Goal: Task Accomplishment & Management: Complete application form

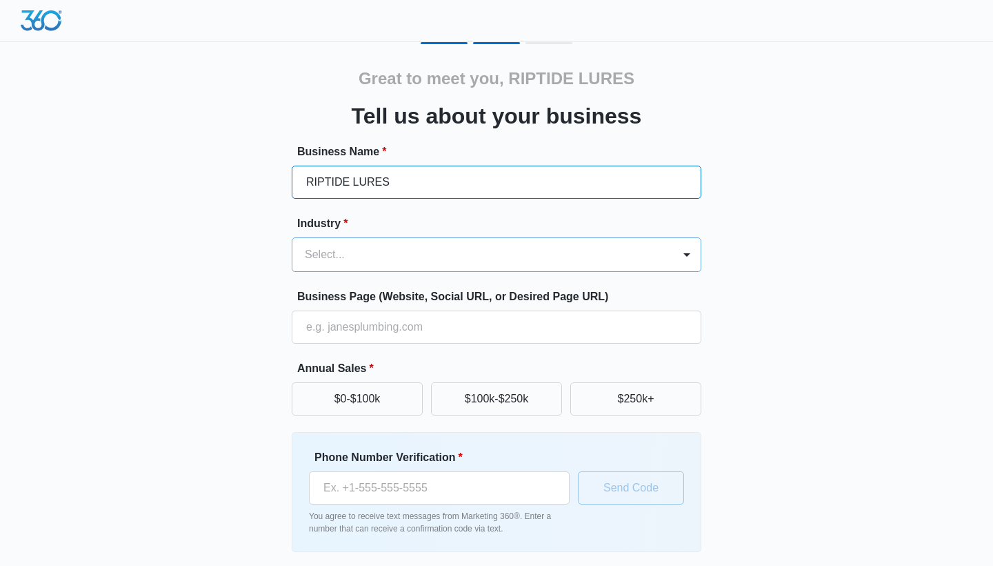
type input "RIPTIDE LURES"
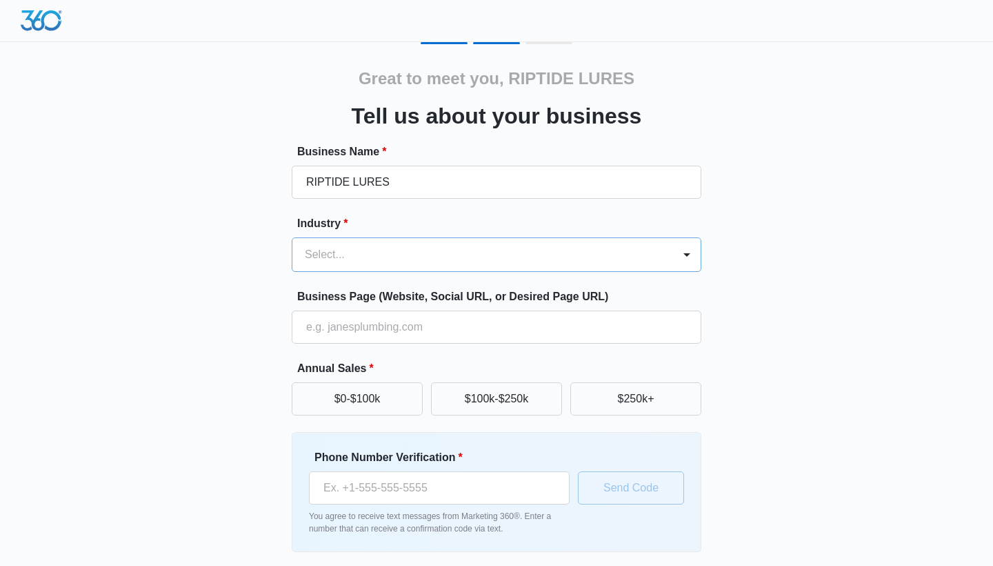
click at [324, 210] on div "Select..." at bounding box center [480, 254] width 350 height 17
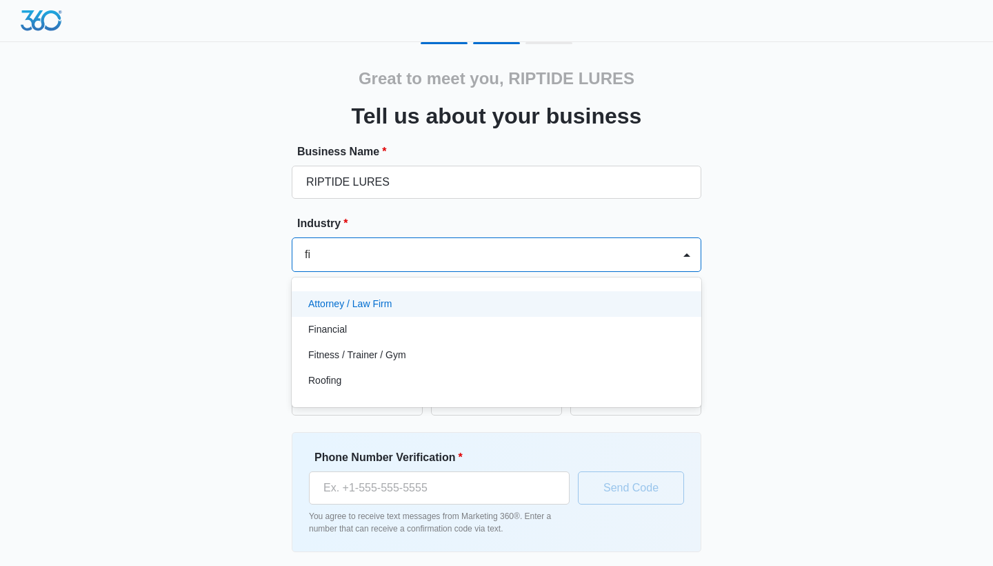
type input "f"
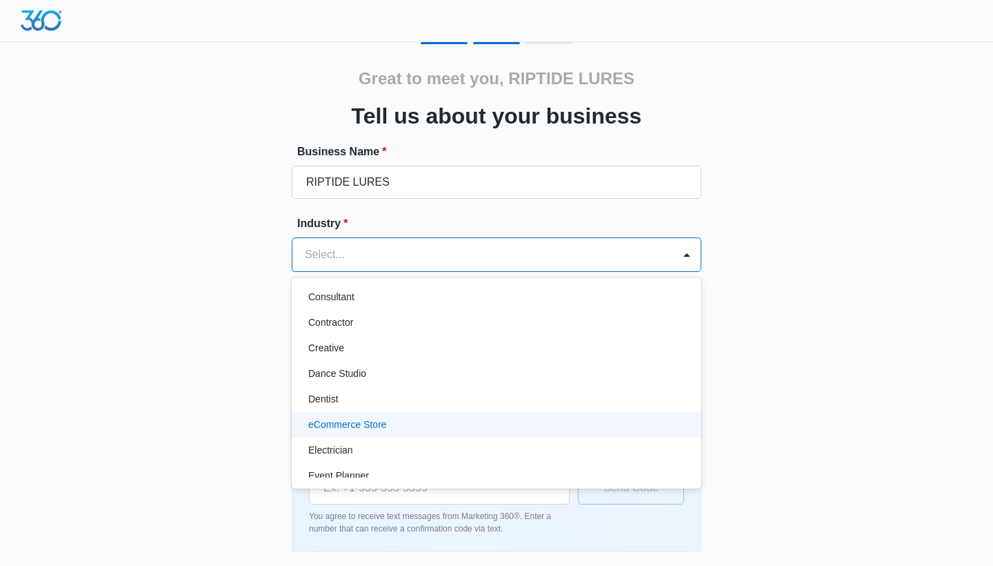
scroll to position [210, 0]
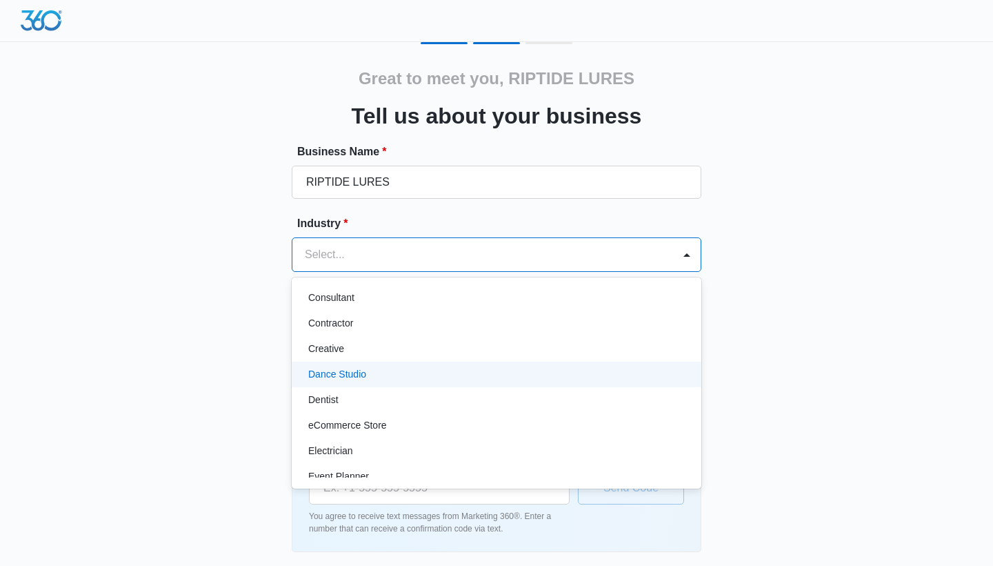
type input "f"
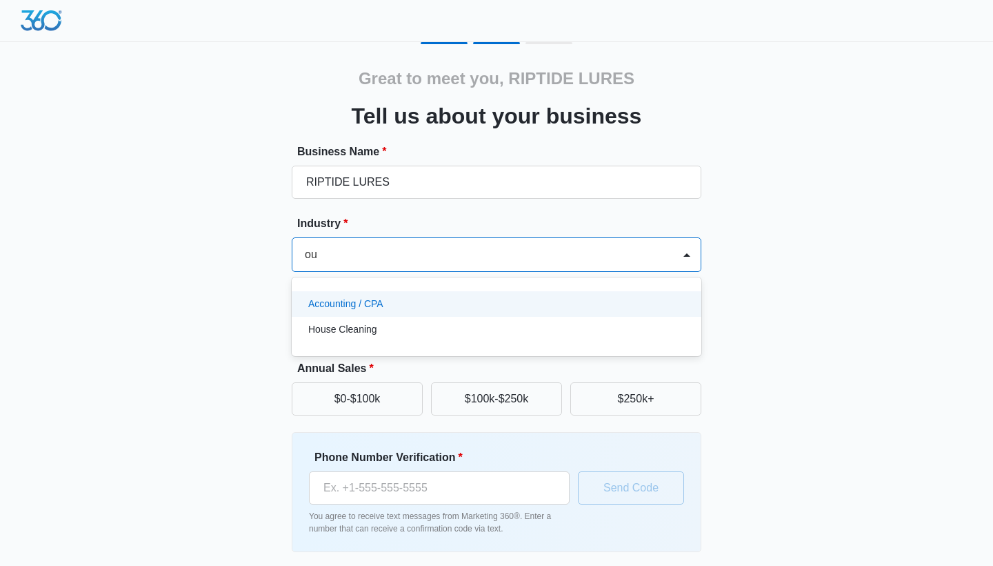
type input "o"
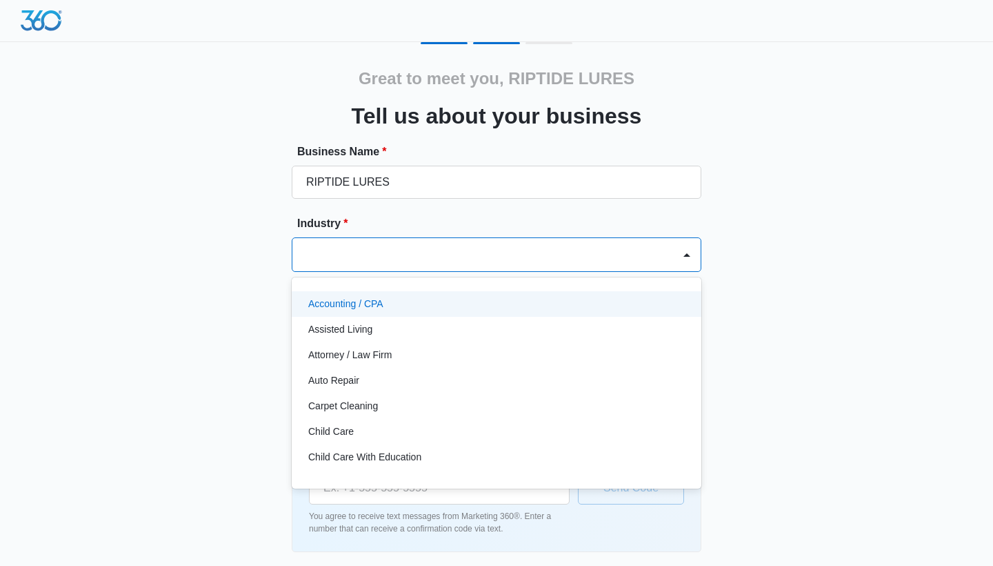
type input "a"
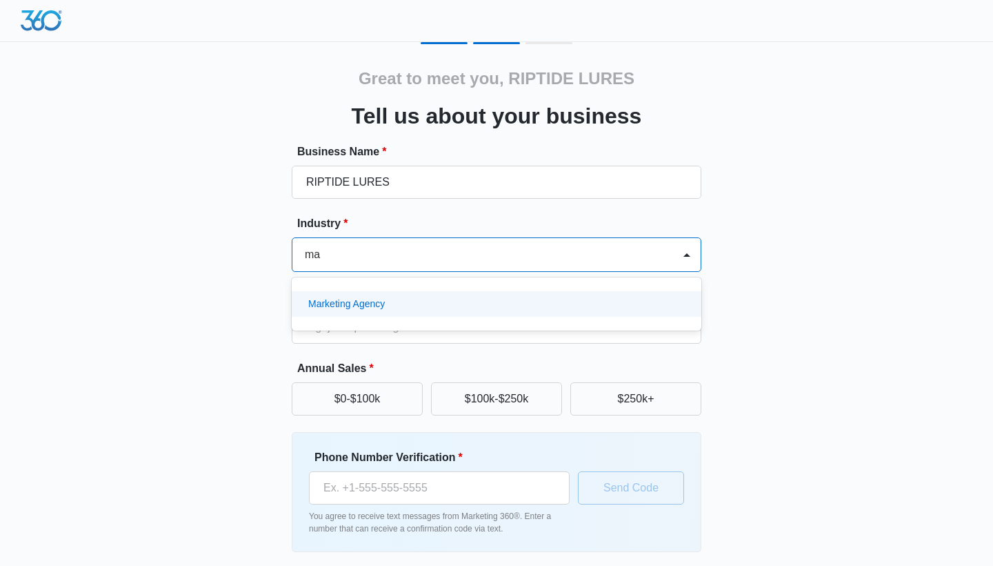
type input "m"
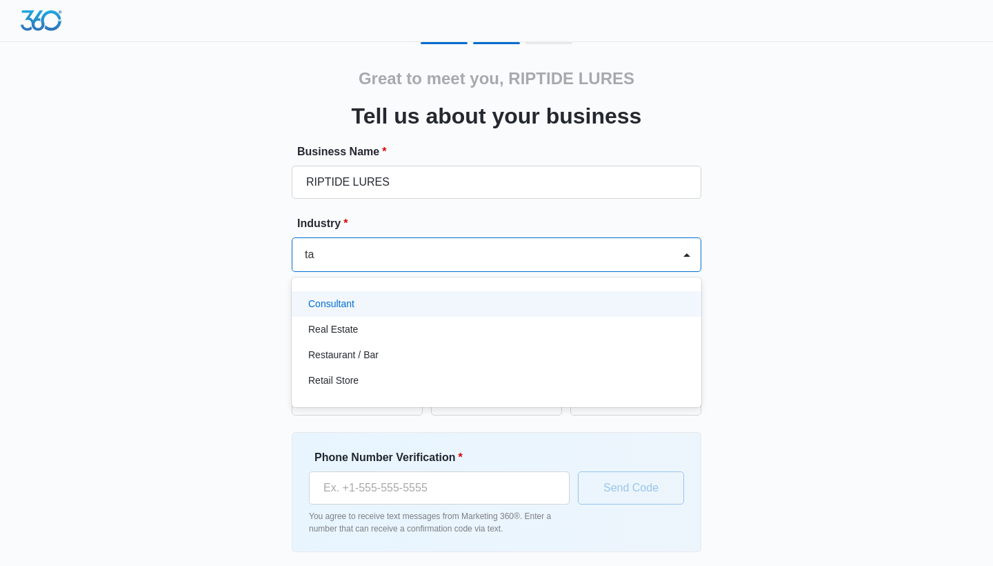
type input "t"
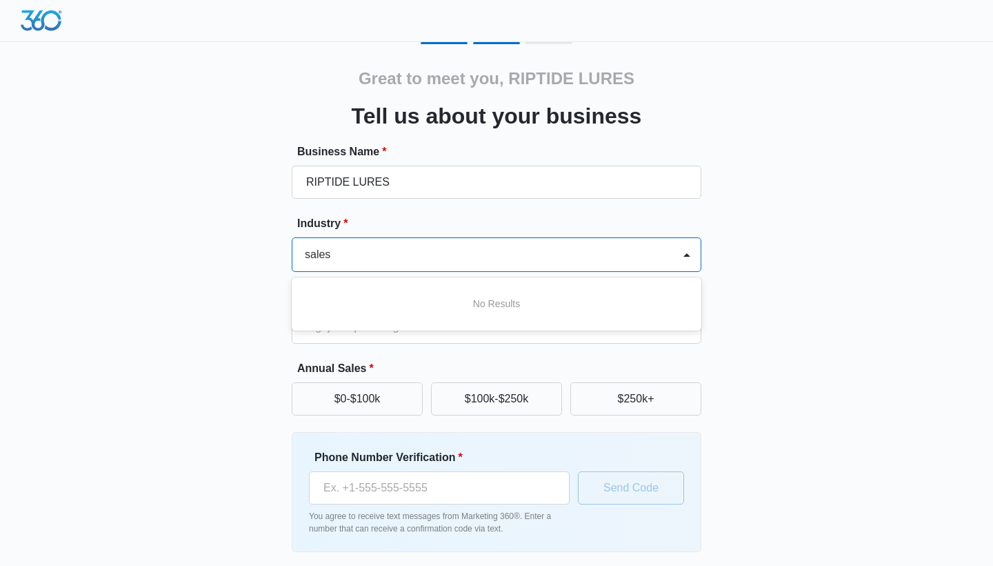
type input "sales"
click at [222, 210] on div "Great to meet you, RIPTIDE LURES Tell us about your business Business Name * RI…" at bounding box center [497, 321] width 828 height 559
click at [361, 210] on div at bounding box center [480, 254] width 350 height 19
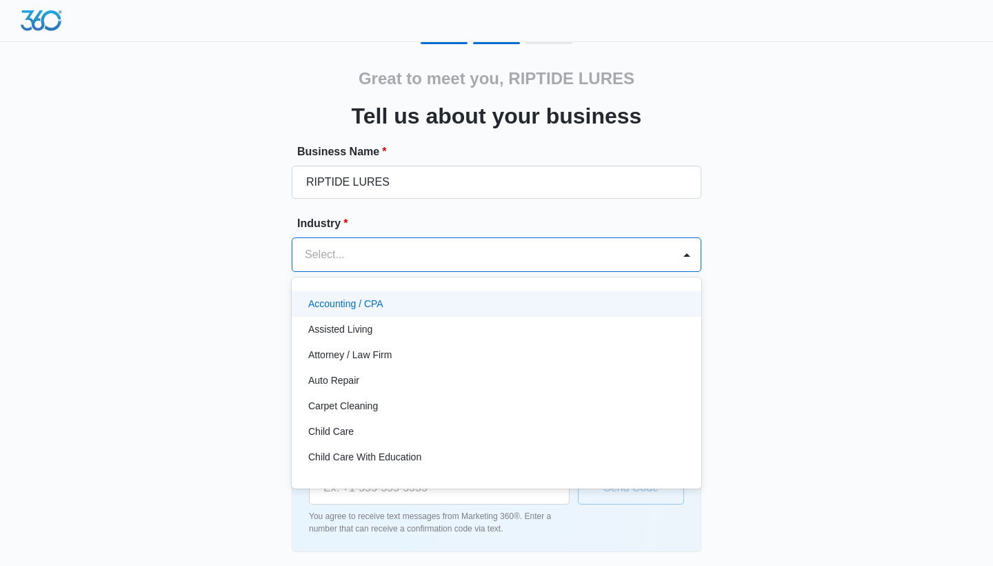
type input "s"
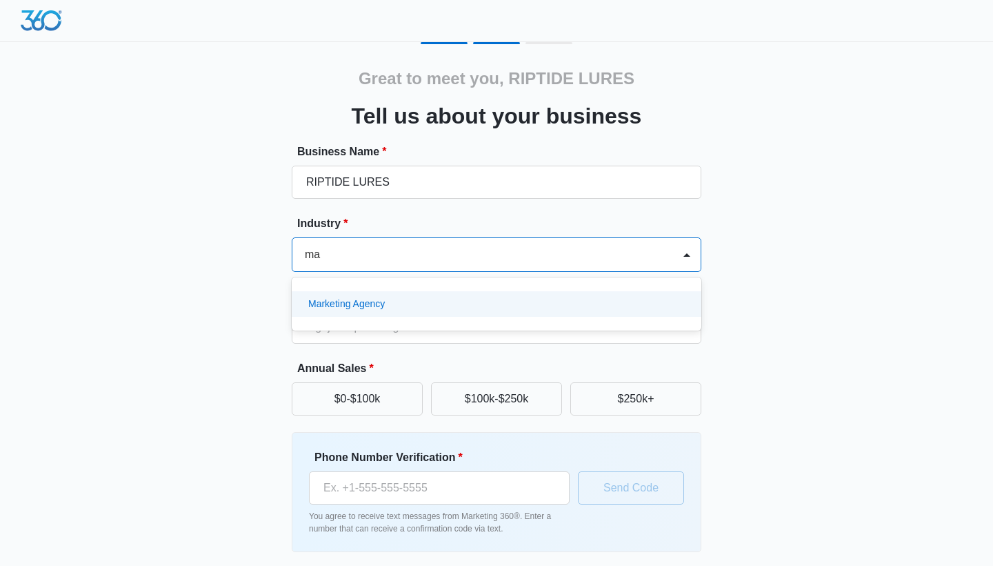
type input "m"
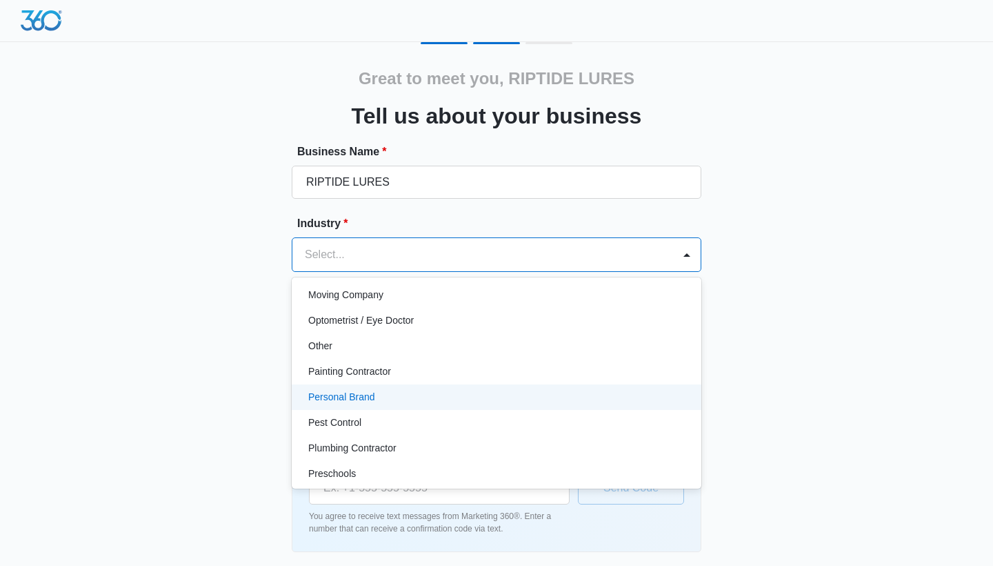
scroll to position [777, 0]
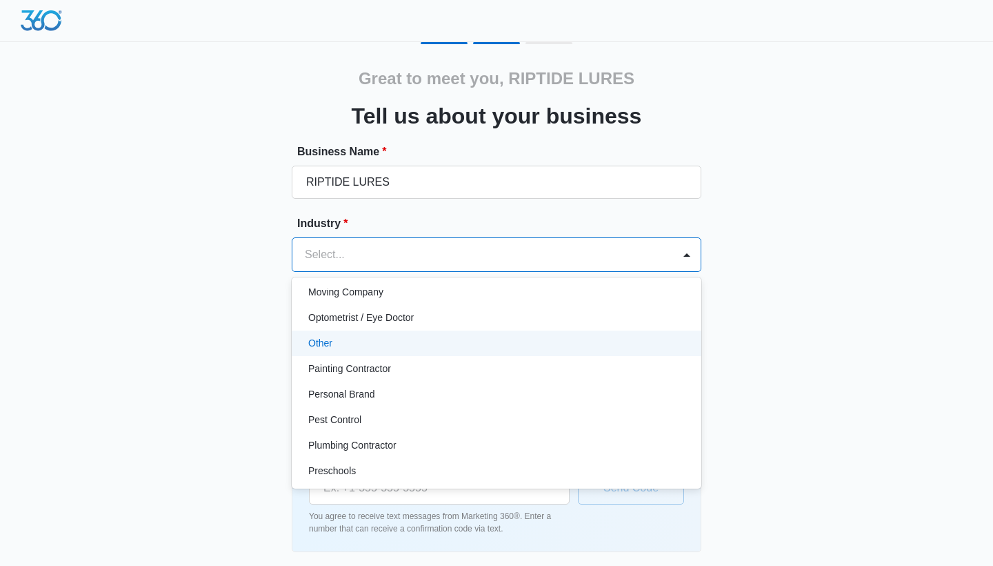
click at [334, 210] on div "Other" at bounding box center [497, 343] width 410 height 26
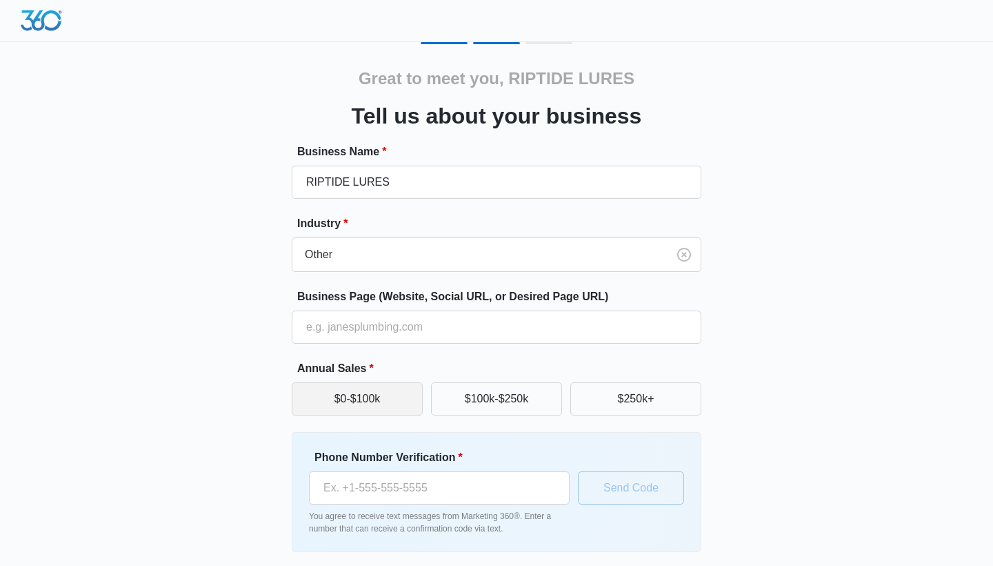
click at [335, 210] on button "$0-$100k" at bounding box center [357, 398] width 131 height 33
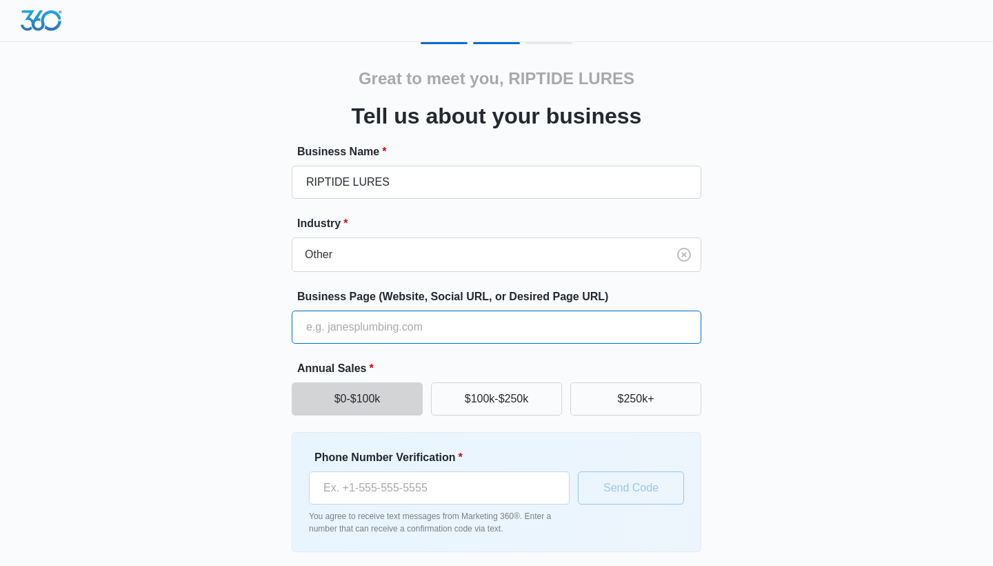
click at [350, 210] on input "Business Page (Website, Social URL, or Desired Page URL)" at bounding box center [497, 326] width 410 height 33
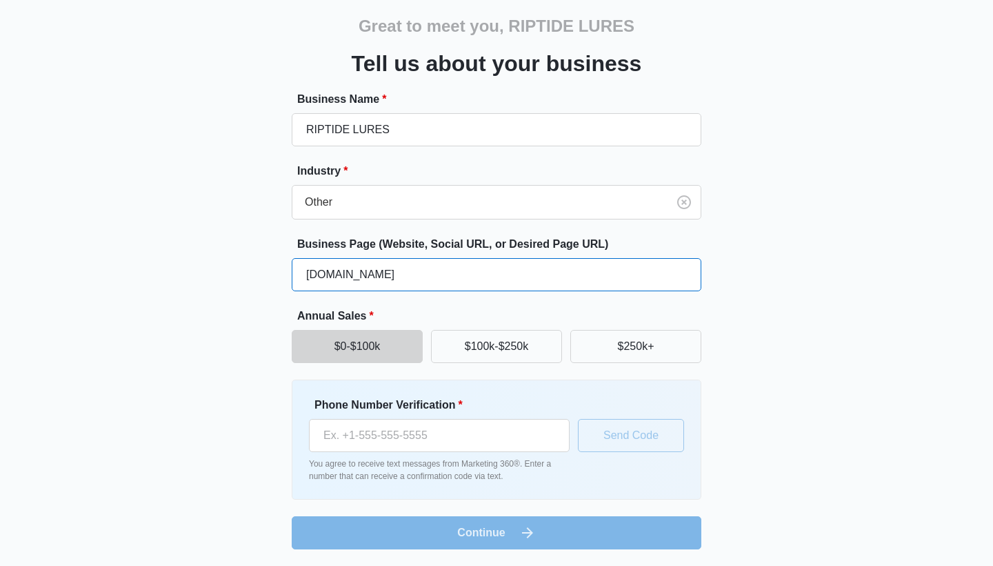
scroll to position [52, 0]
type input "[DOMAIN_NAME]"
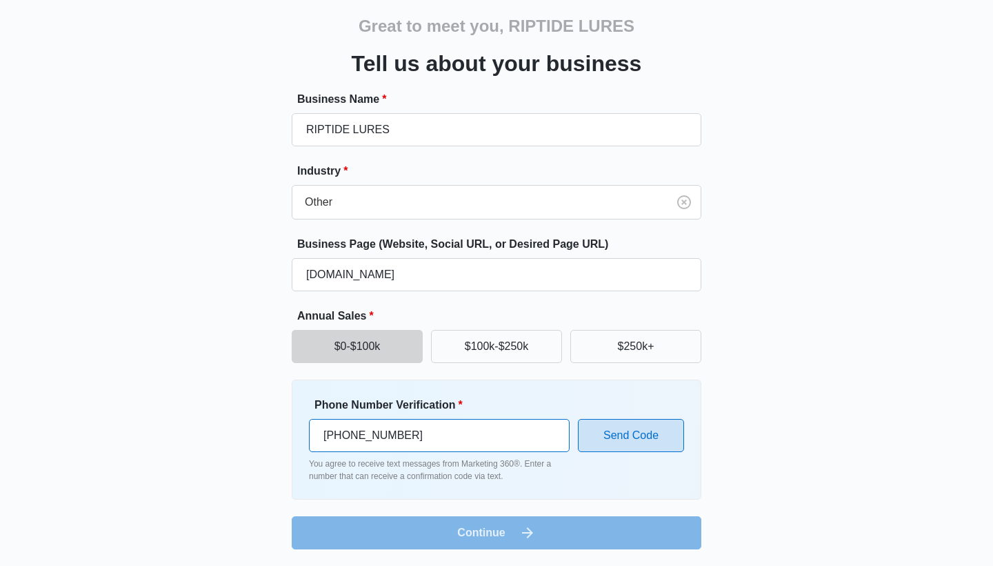
type input "[PHONE_NUMBER]"
click at [488, 210] on button "Send Code" at bounding box center [631, 435] width 106 height 33
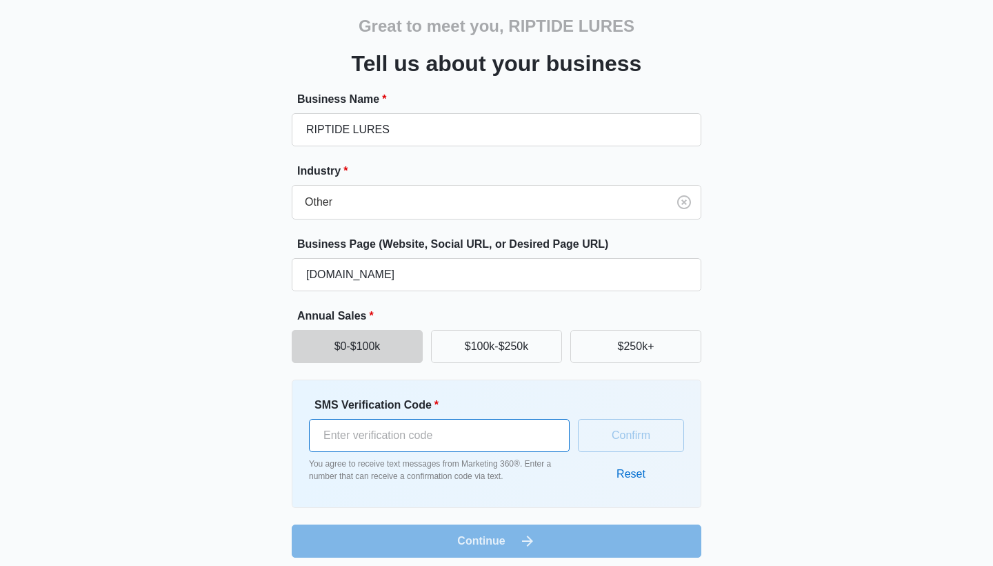
click at [487, 210] on input "SMS Verification Code *" at bounding box center [439, 435] width 261 height 33
type input "369024"
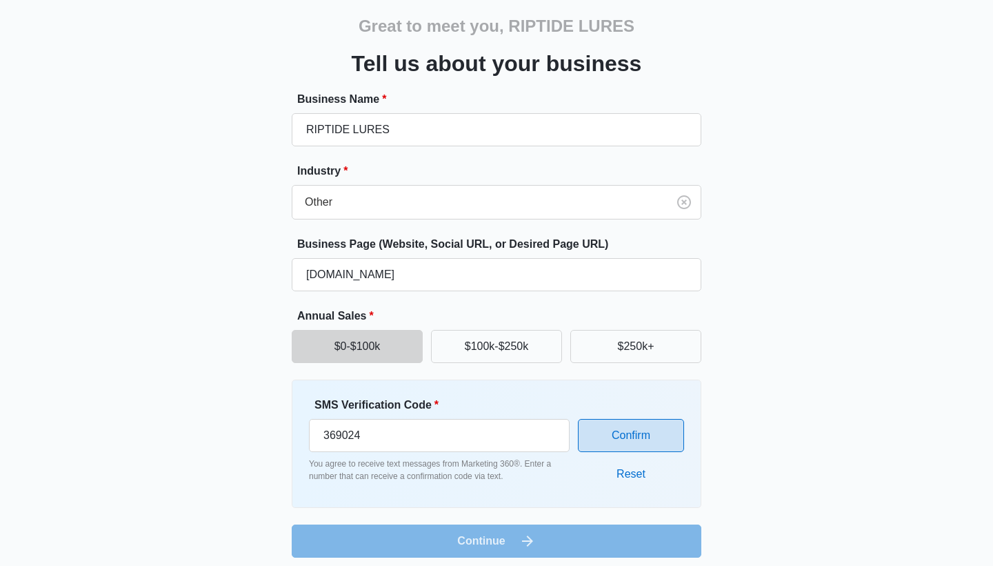
click at [488, 210] on button "Confirm" at bounding box center [631, 435] width 106 height 33
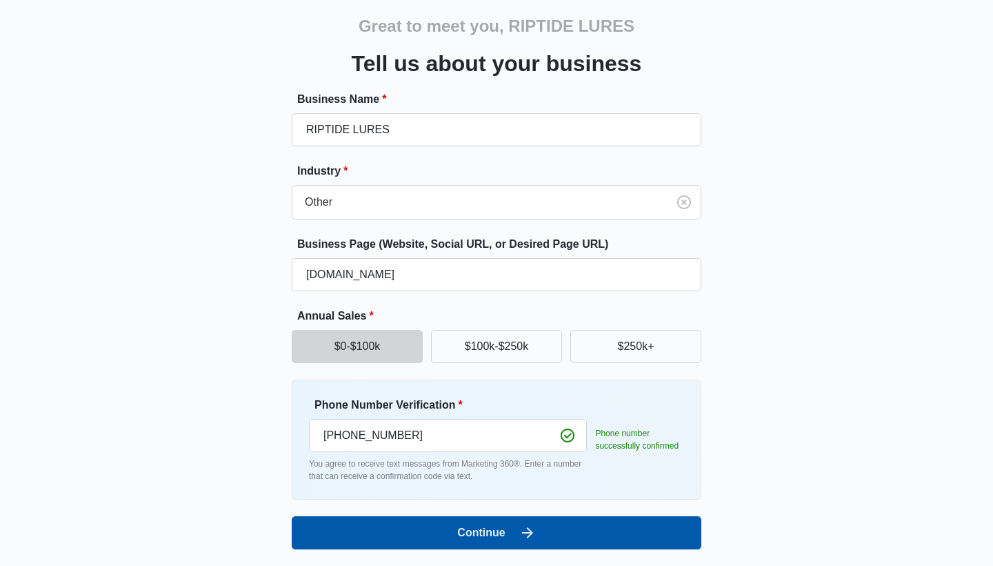
click at [488, 210] on button "Continue" at bounding box center [497, 532] width 410 height 33
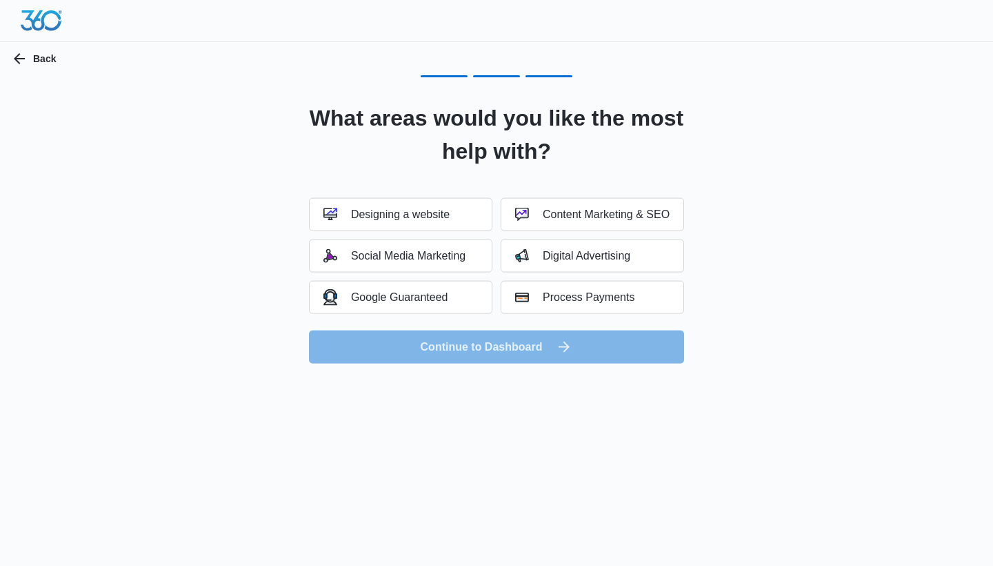
scroll to position [0, 0]
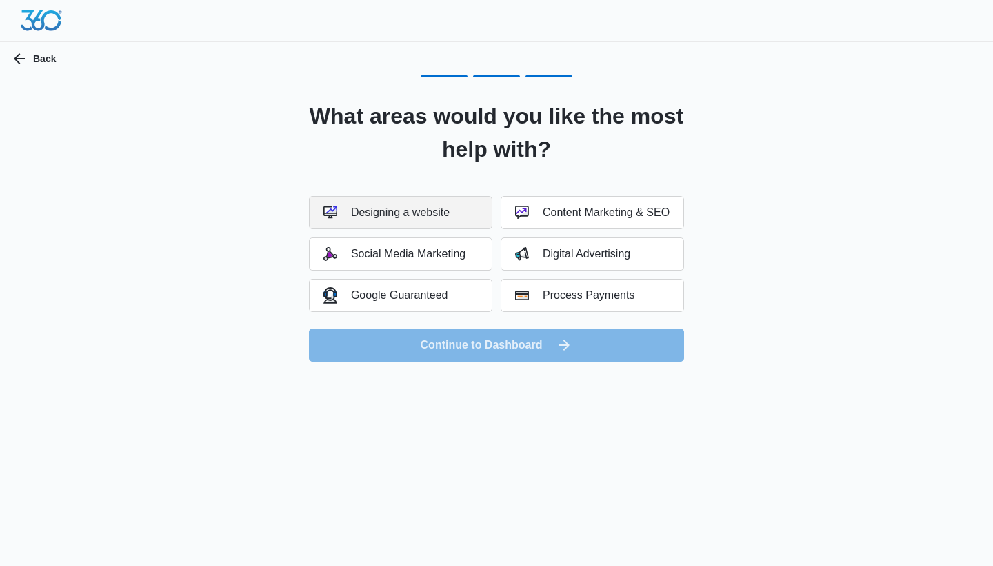
click at [442, 208] on div "Designing a website" at bounding box center [386, 213] width 126 height 14
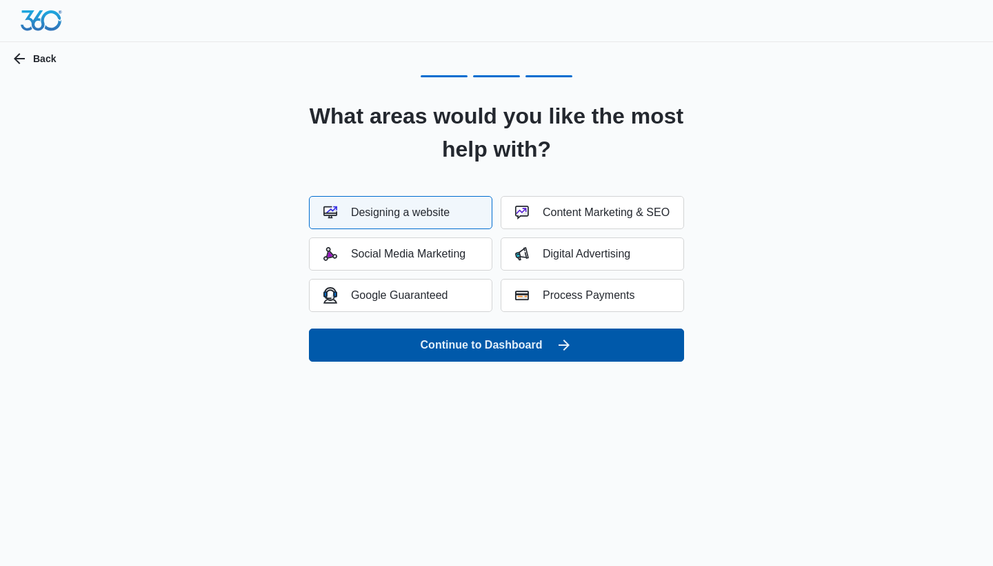
click at [483, 210] on button "Continue to Dashboard" at bounding box center [496, 344] width 375 height 33
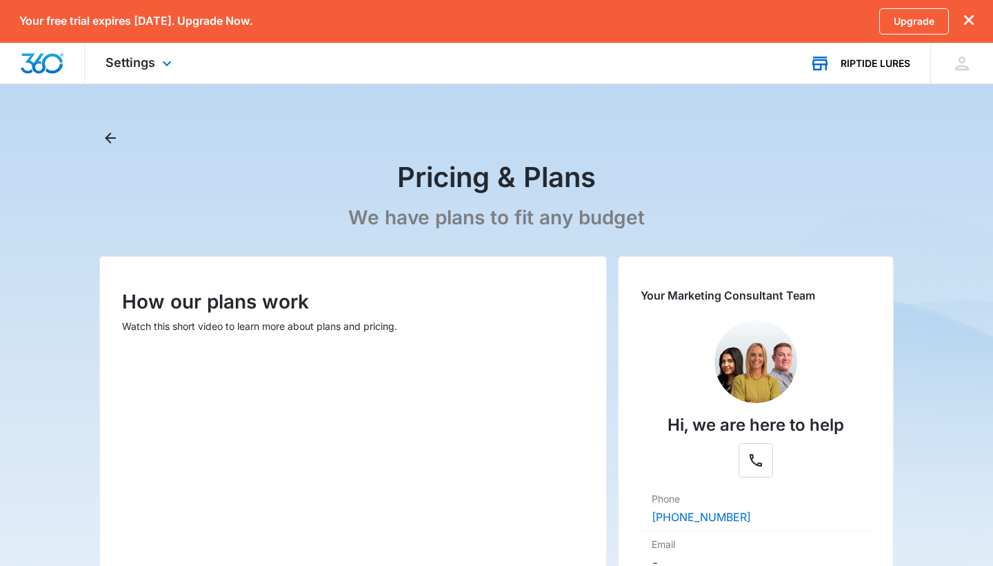
click at [853, 61] on div "RIPTIDE LURES" at bounding box center [876, 63] width 70 height 11
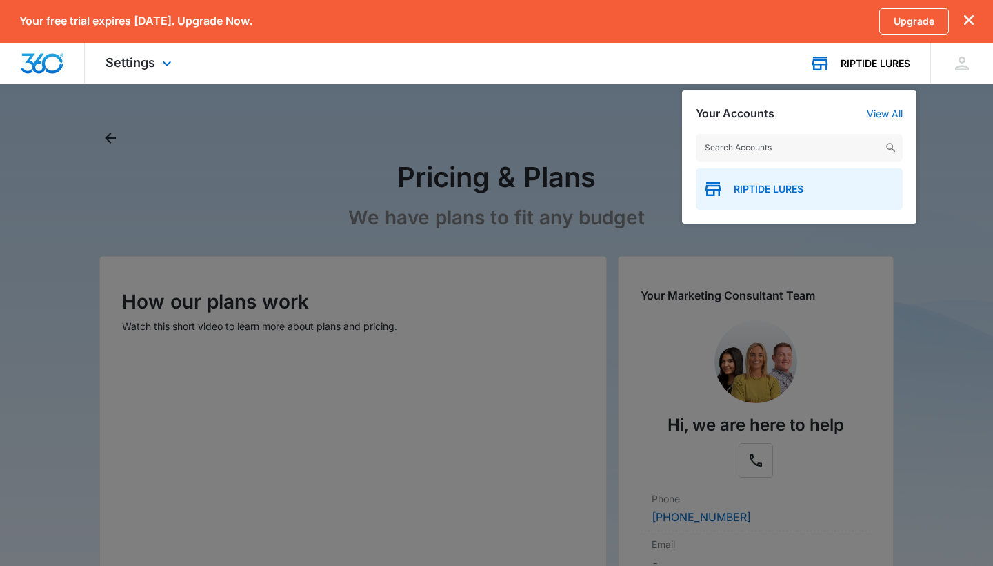
click at [782, 201] on div "RIPTIDE LURES" at bounding box center [799, 188] width 207 height 41
